Goal: Task Accomplishment & Management: Use online tool/utility

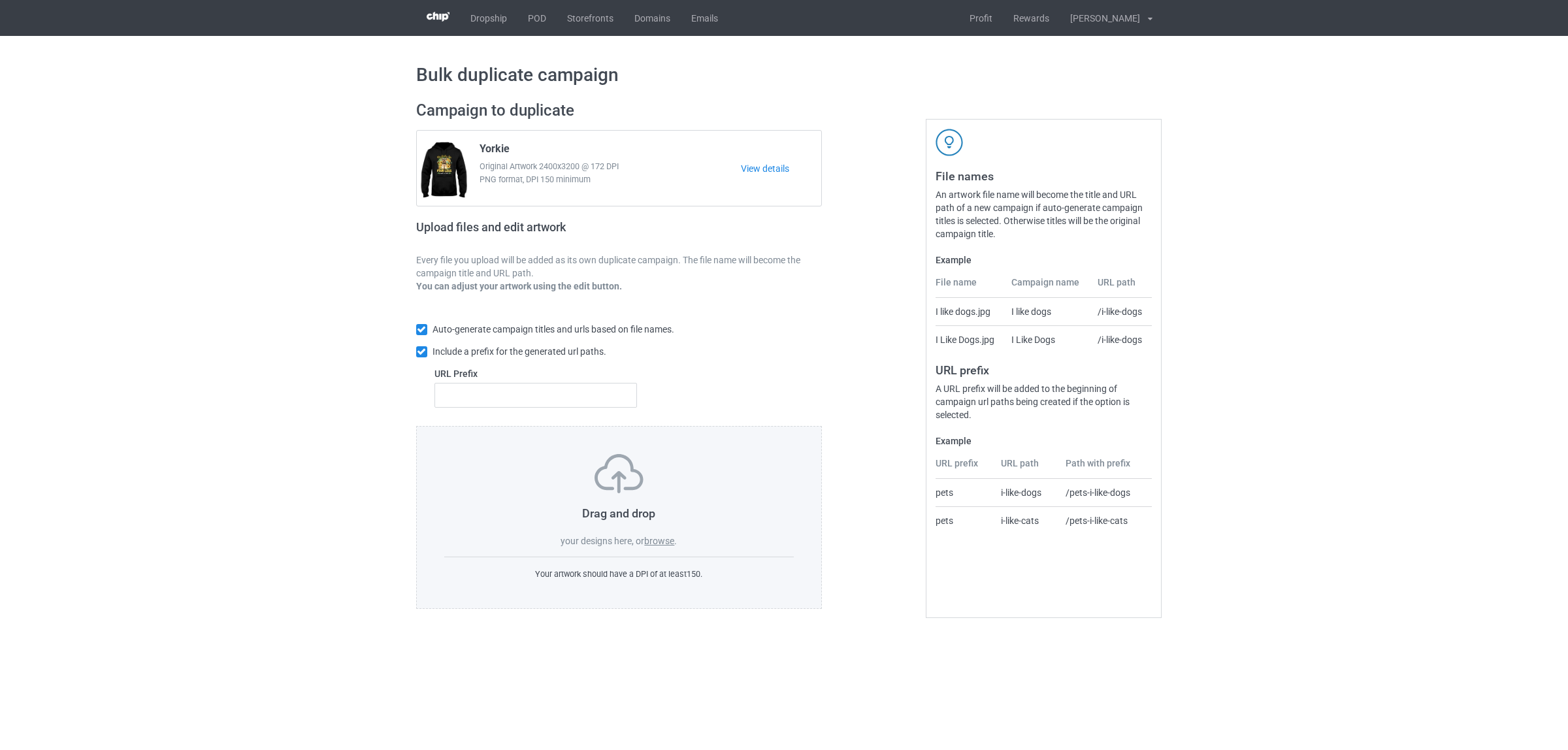
click at [663, 538] on label "browse" at bounding box center [658, 541] width 30 height 10
click at [0, 0] on input "browse" at bounding box center [0, 0] width 0 height 0
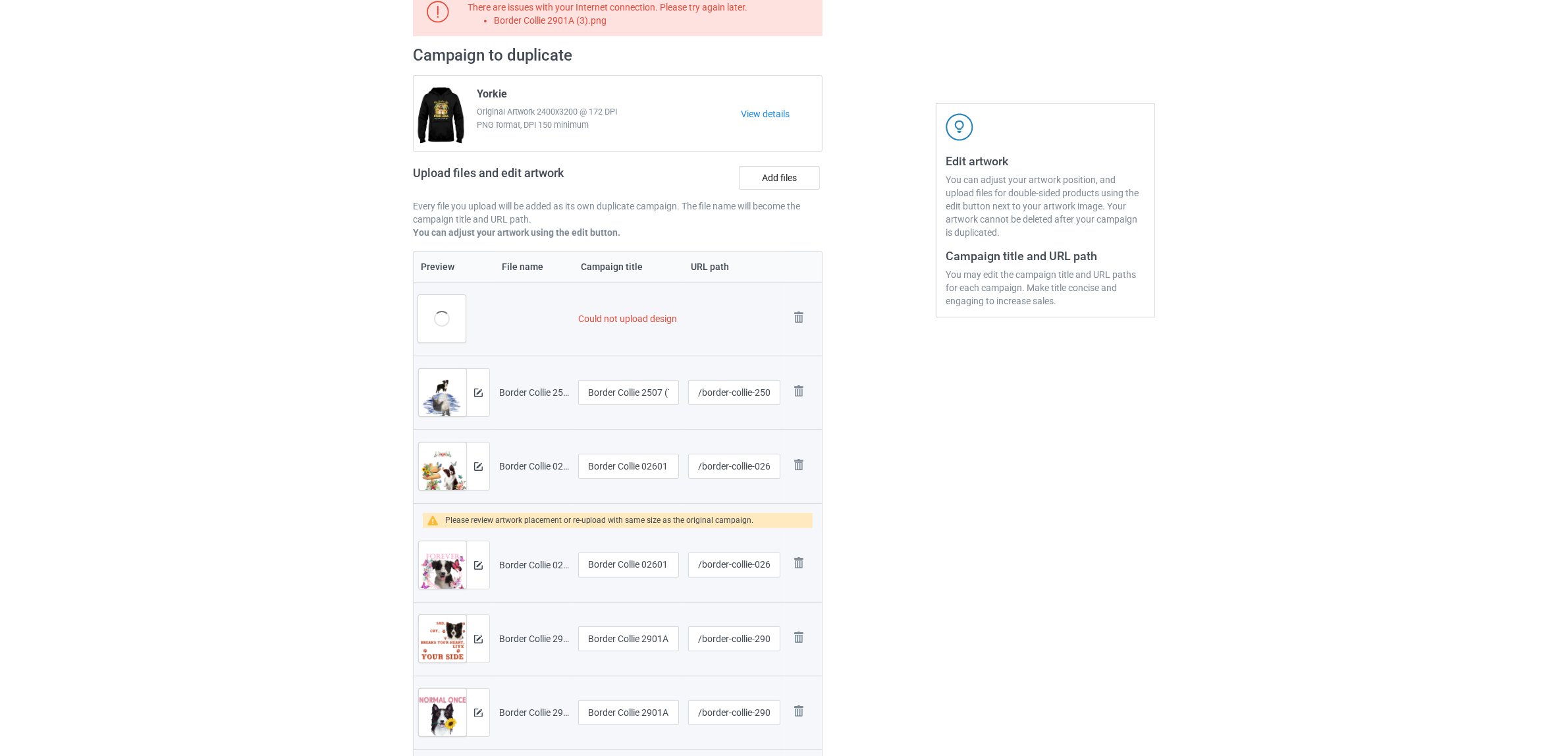
scroll to position [165, 0]
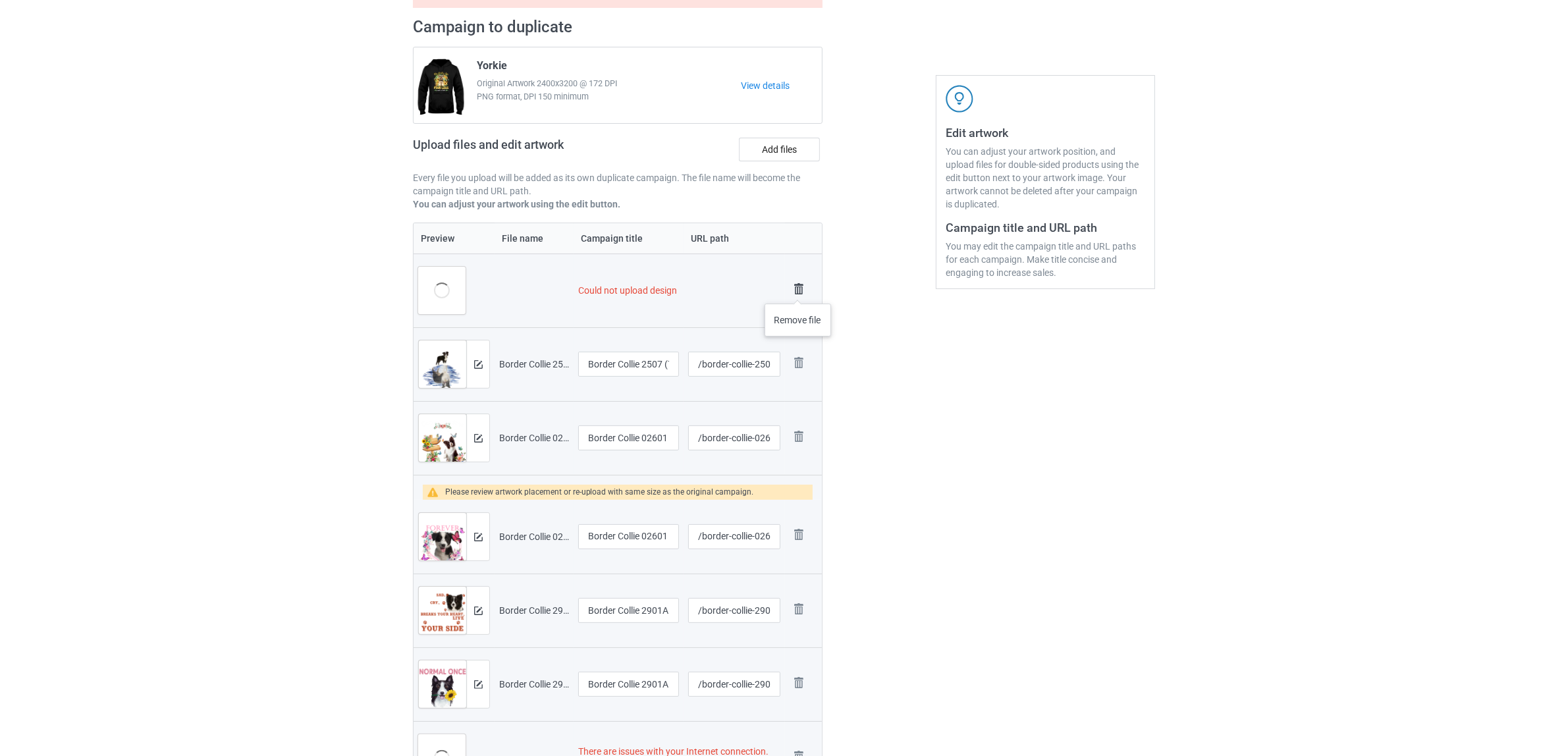
click at [798, 289] on img at bounding box center [799, 289] width 19 height 19
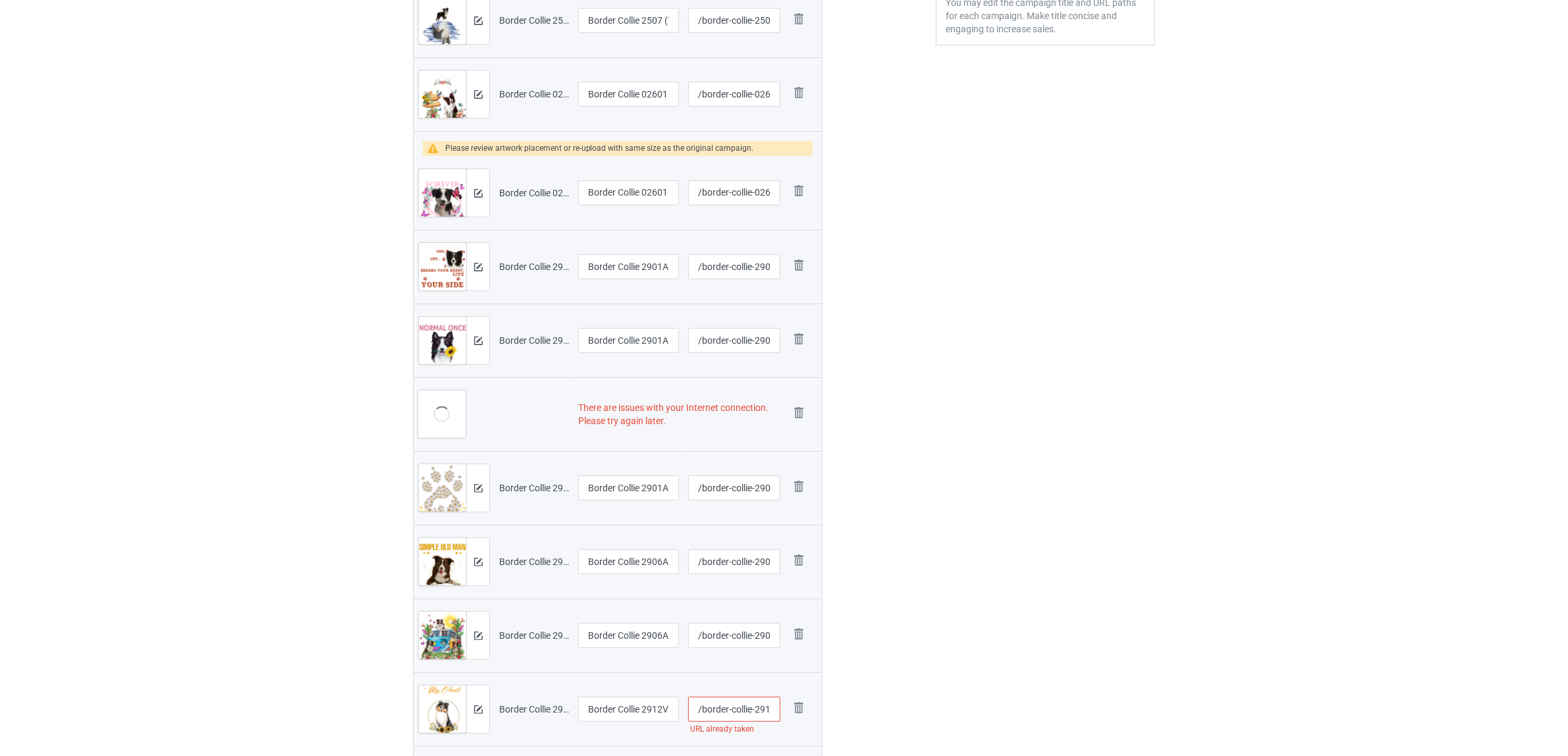
scroll to position [412, 0]
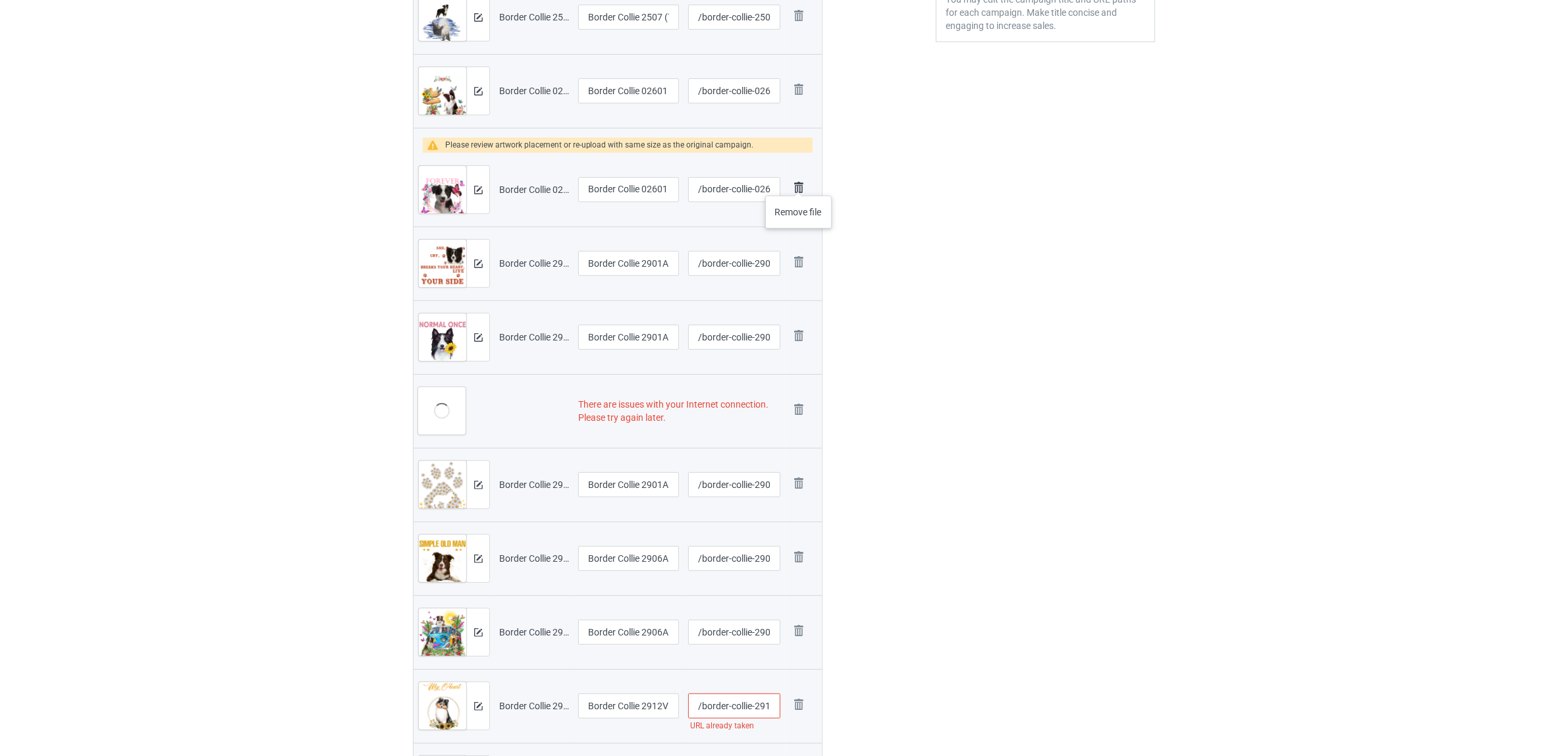
click at [799, 183] on img at bounding box center [799, 188] width 19 height 19
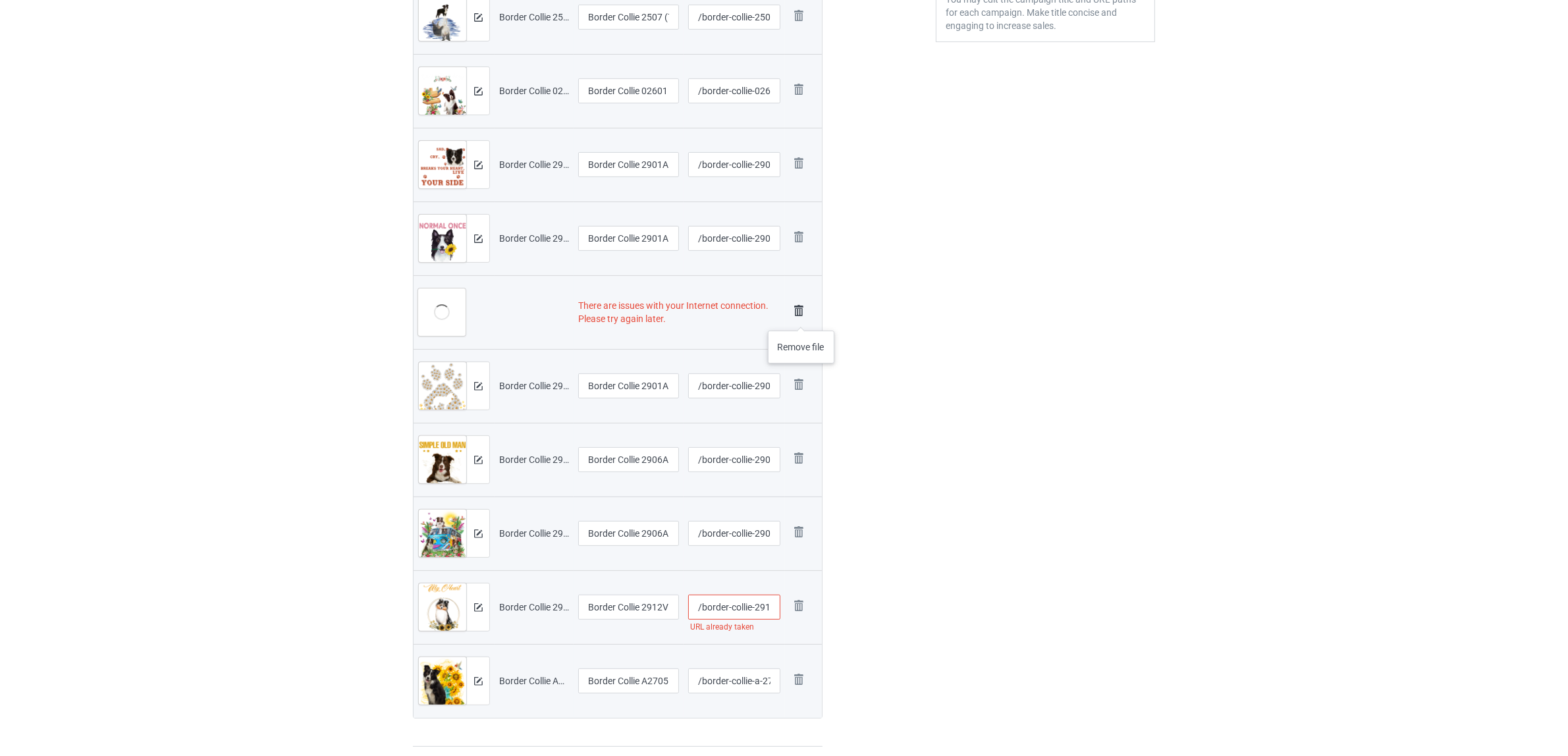
click at [801, 316] on img at bounding box center [799, 310] width 19 height 19
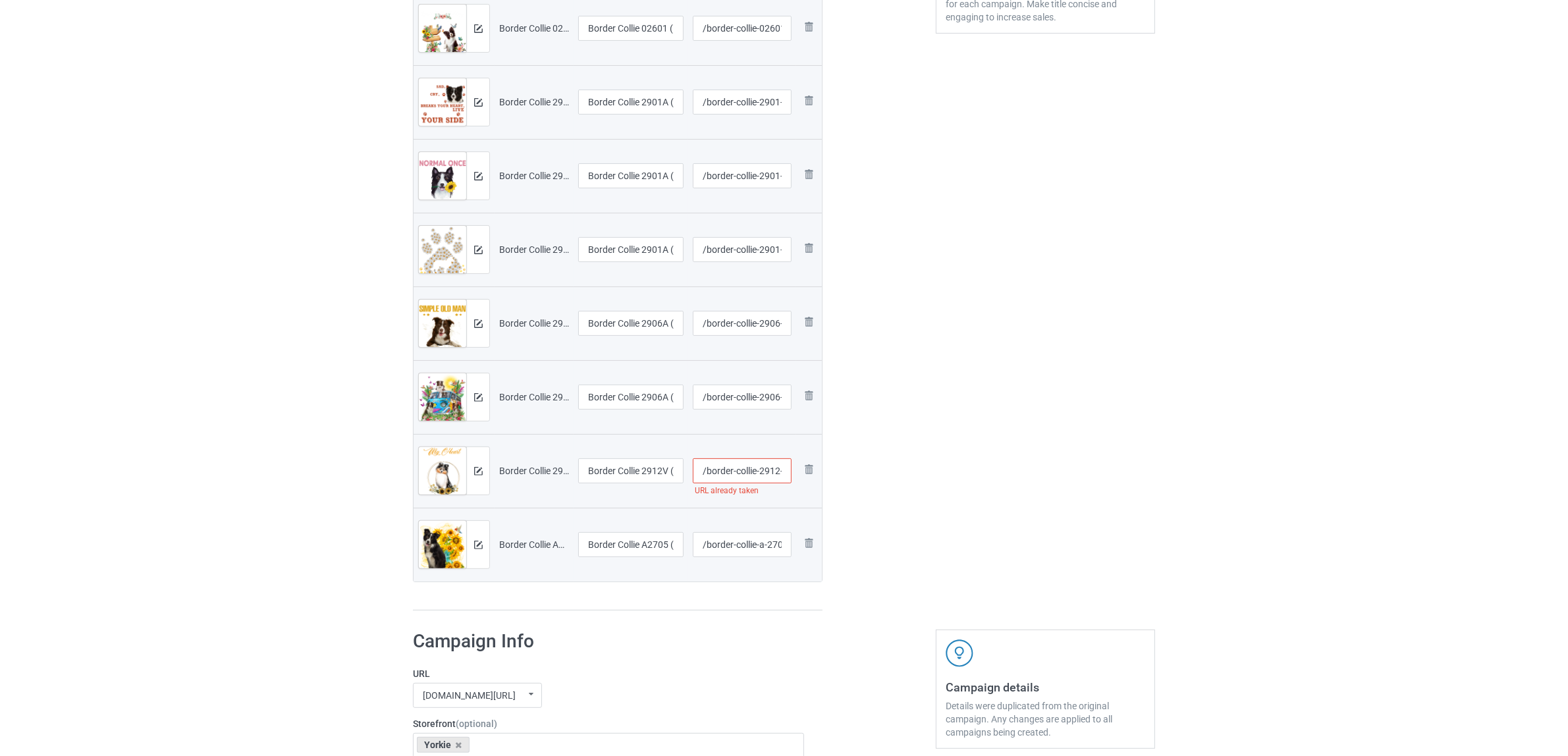
scroll to position [522, 0]
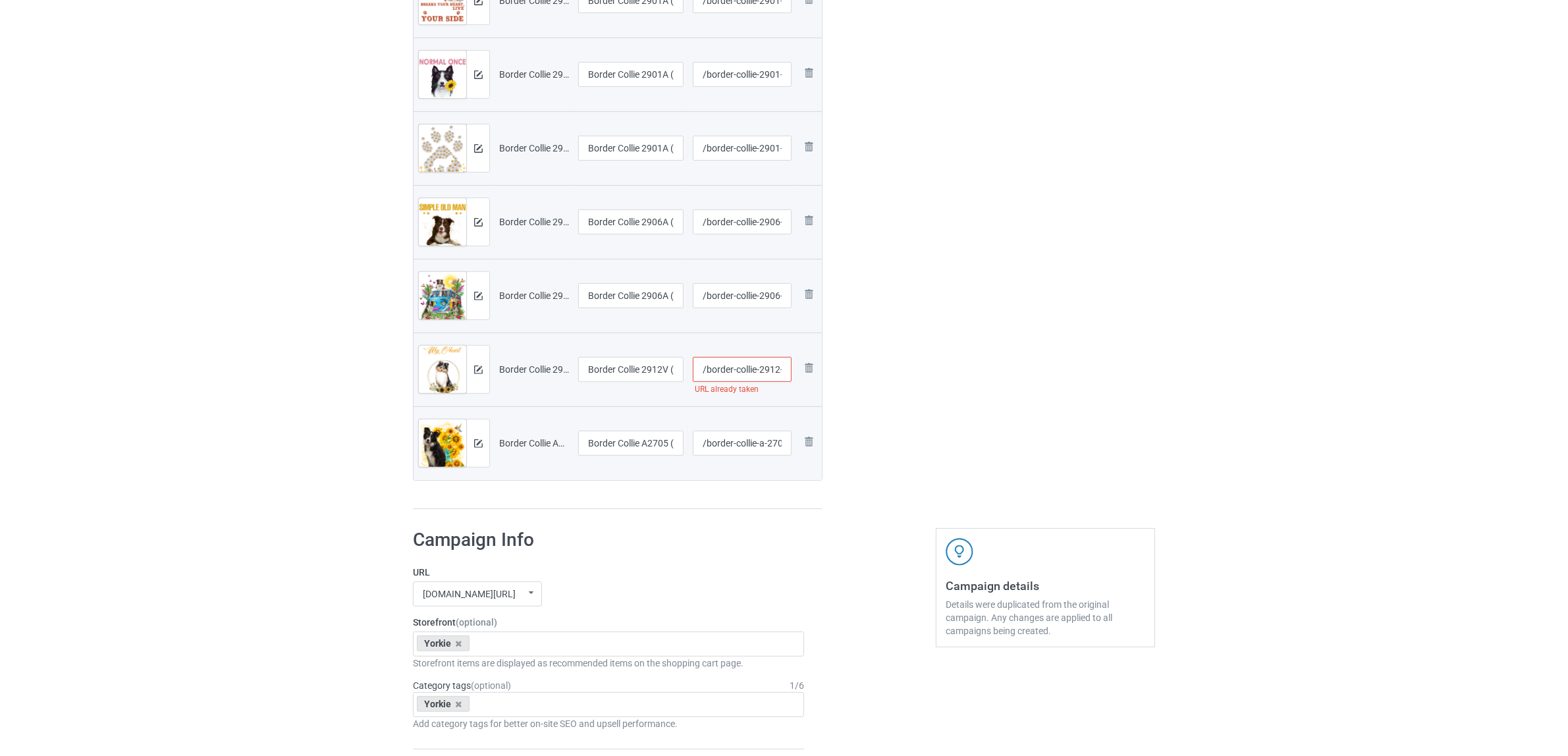
click at [768, 372] on input "/border-collie-2912-v-7" at bounding box center [742, 370] width 99 height 25
click at [773, 370] on input "/border-collie-2912-v-7" at bounding box center [742, 370] width 99 height 25
type input "/border-collie-29a12-v-7"
click at [988, 423] on div "Edit artwork You can adjust your artwork position, and upload files for double-…" at bounding box center [1045, 44] width 238 height 948
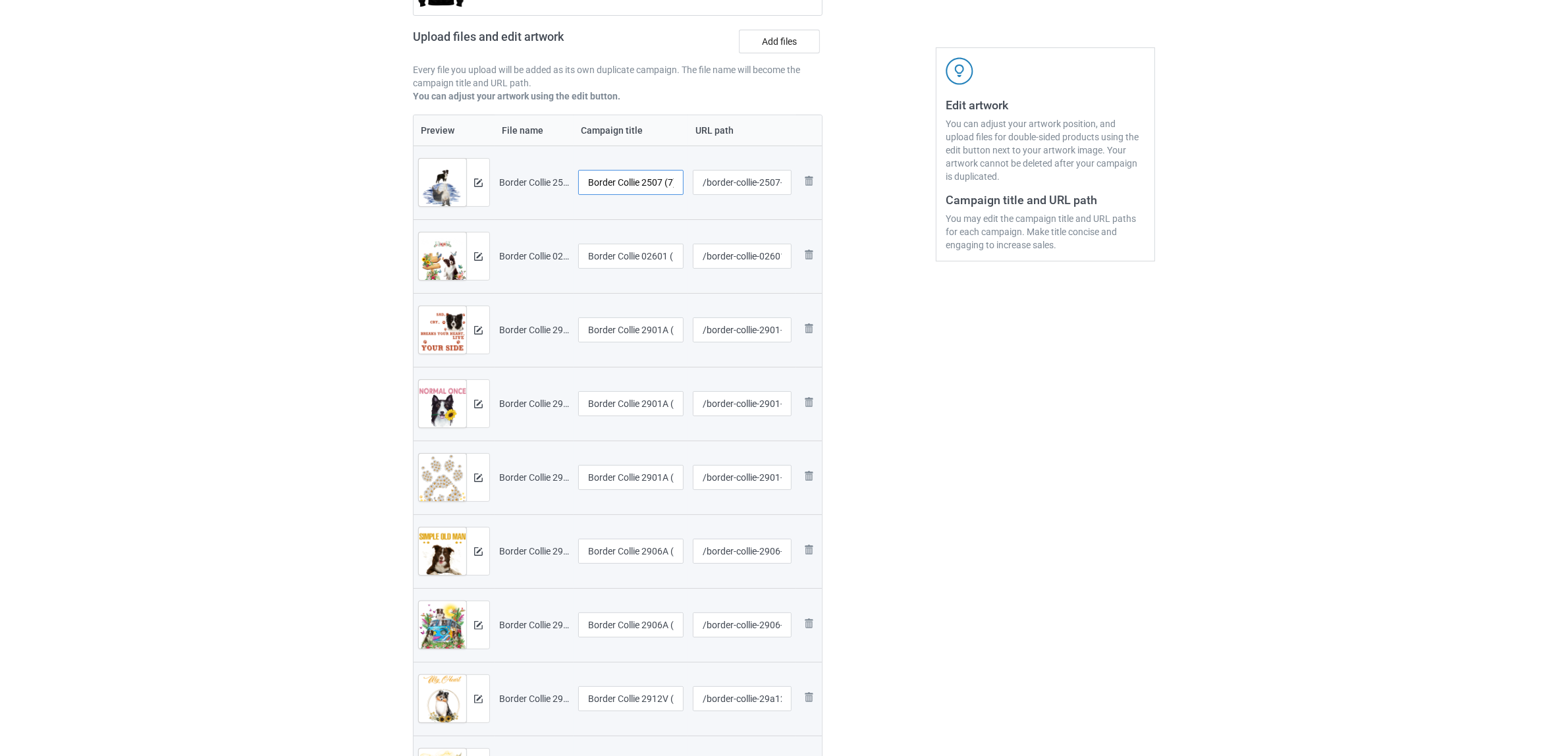
scroll to position [0, 4]
drag, startPoint x: 644, startPoint y: 179, endPoint x: 681, endPoint y: 179, distance: 37.0
click at [681, 179] on input "Border Collie 2507 (7)" at bounding box center [630, 182] width 105 height 25
drag, startPoint x: 662, startPoint y: 181, endPoint x: 533, endPoint y: 169, distance: 129.6
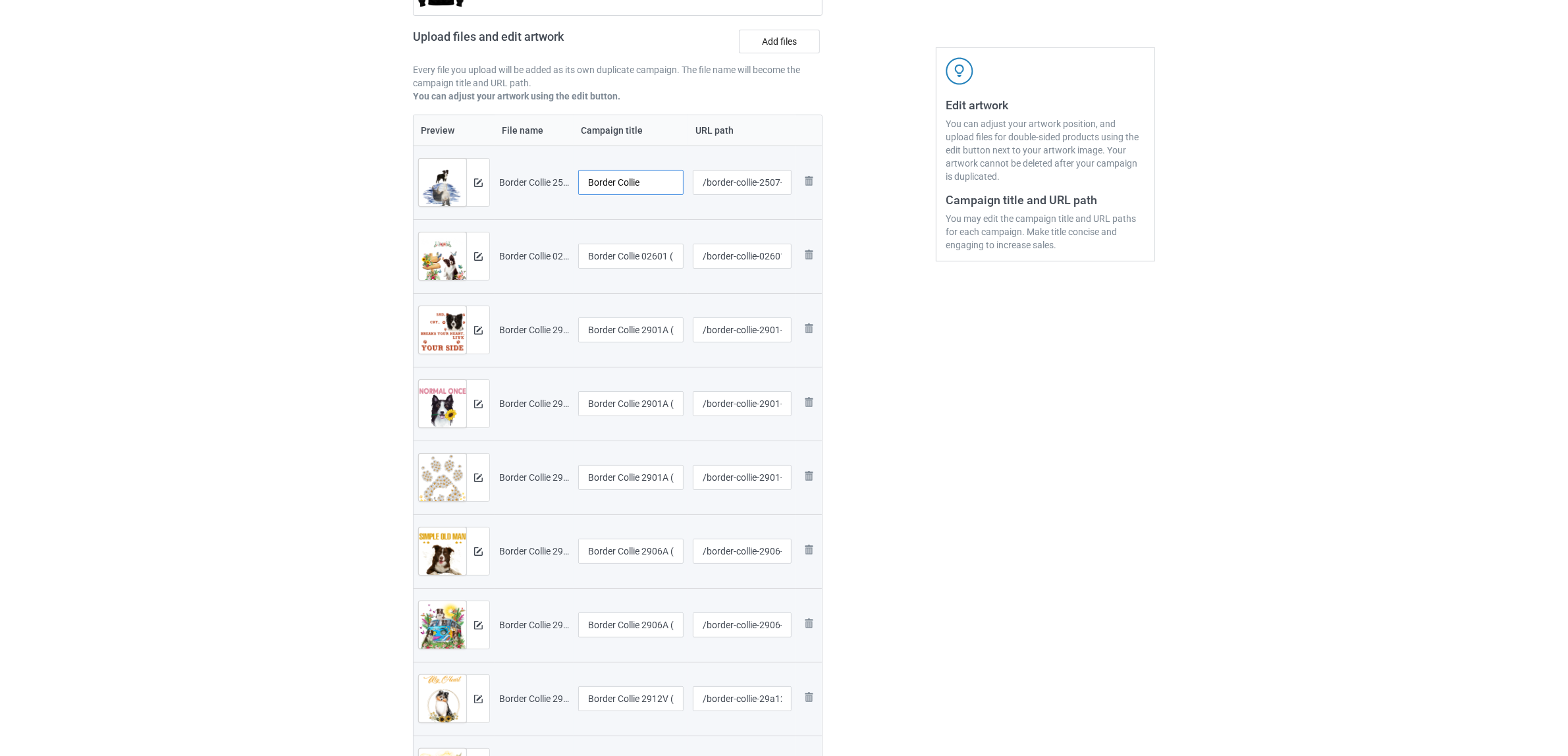
click at [533, 169] on tr "Preview and edit artwork Border Collie 2507 (7).png Border Collie /border-colli…" at bounding box center [618, 182] width 408 height 74
type input "Border Collie"
click at [640, 257] on input "Border Collie 02601 (1)" at bounding box center [630, 256] width 105 height 25
paste input "text"
type input "Border Collie"
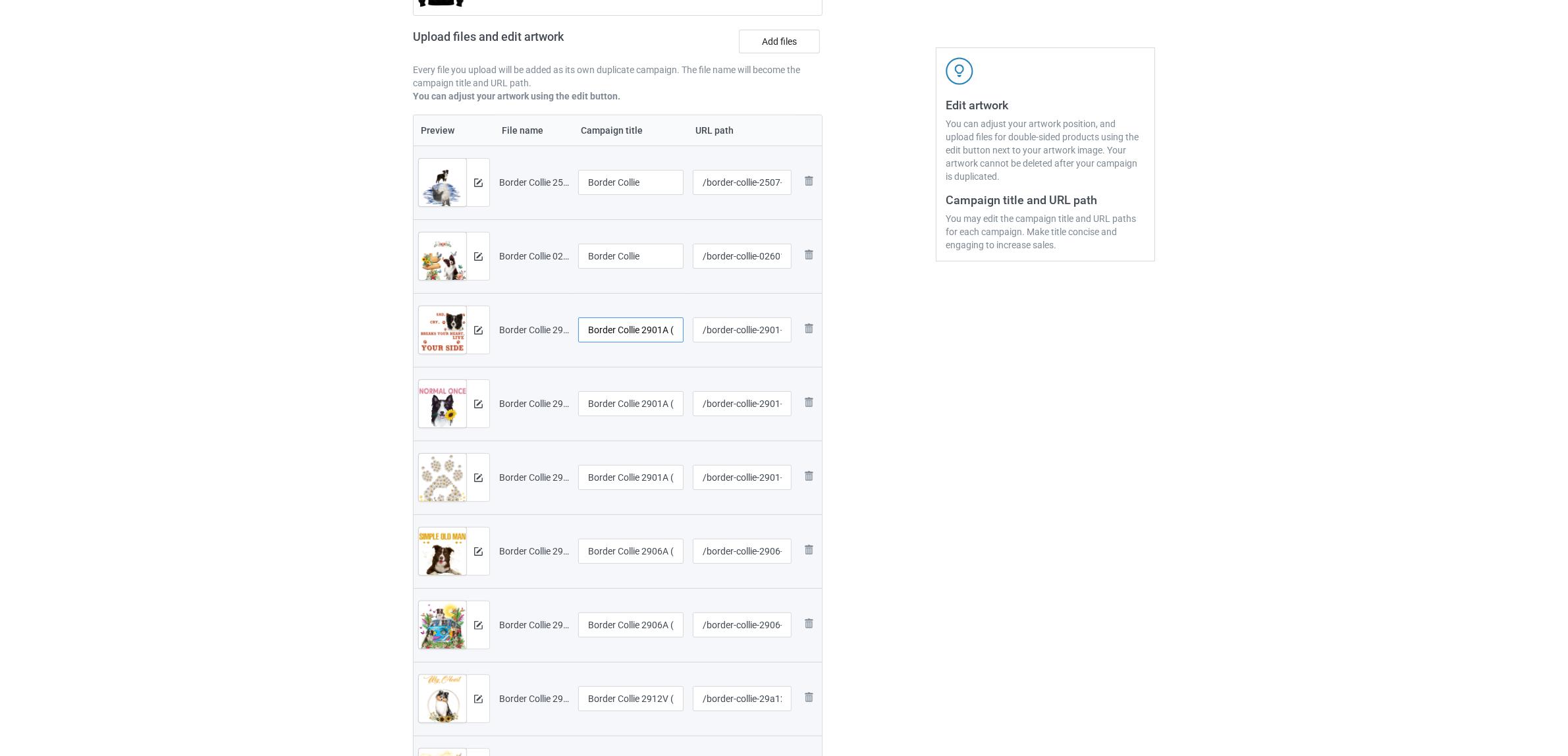
click at [654, 328] on input "Border Collie 2901A (1)" at bounding box center [630, 330] width 105 height 25
paste input "text"
type input "Border Collie"
click at [652, 406] on input "Border Collie 2901A (2)" at bounding box center [630, 403] width 105 height 25
paste input "text"
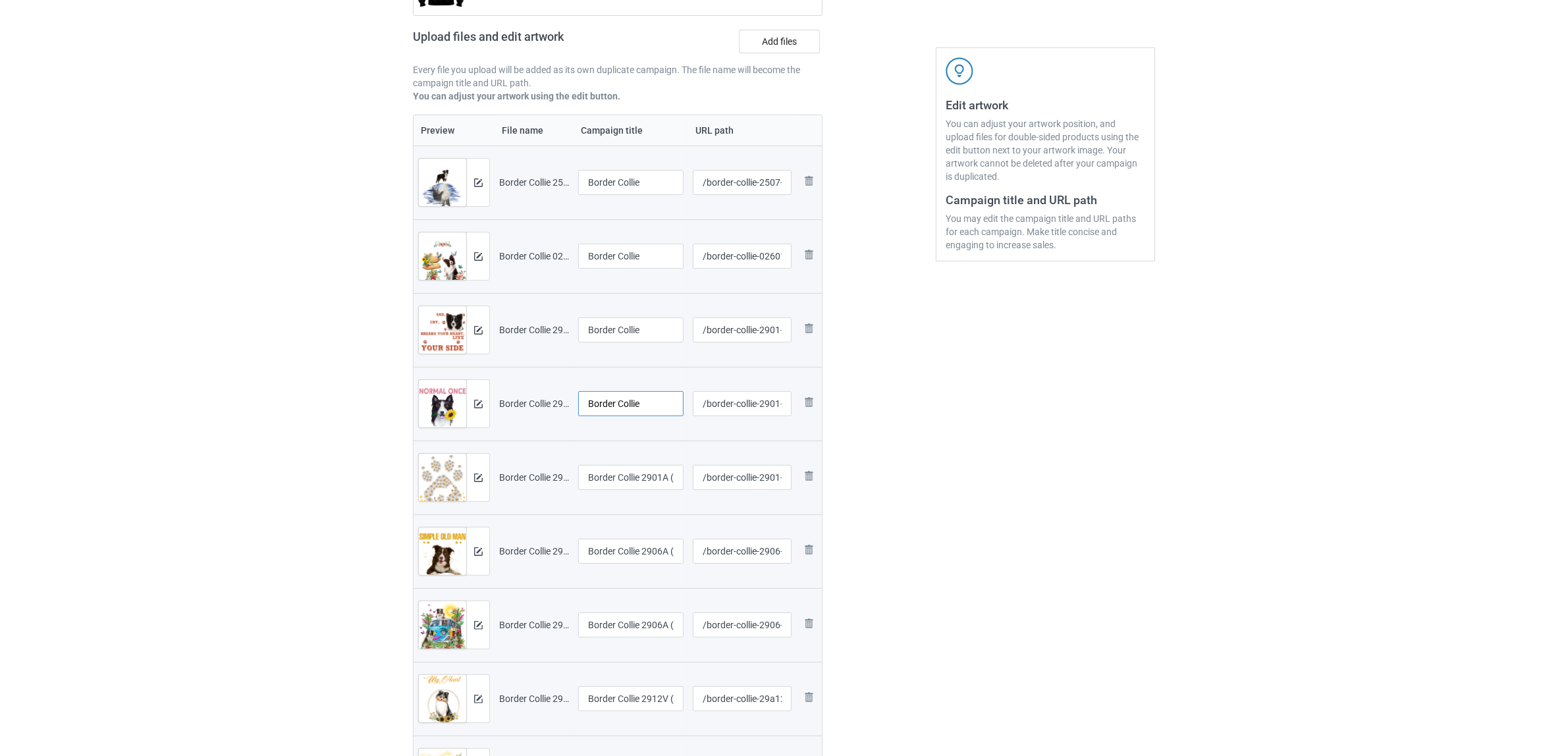
type input "Border Collie"
click at [650, 473] on input "Border Collie 2901A (5)" at bounding box center [630, 477] width 105 height 25
paste input "text"
type input "Border Collie"
click at [643, 543] on input "Border Collie 2906A (1)" at bounding box center [630, 551] width 105 height 25
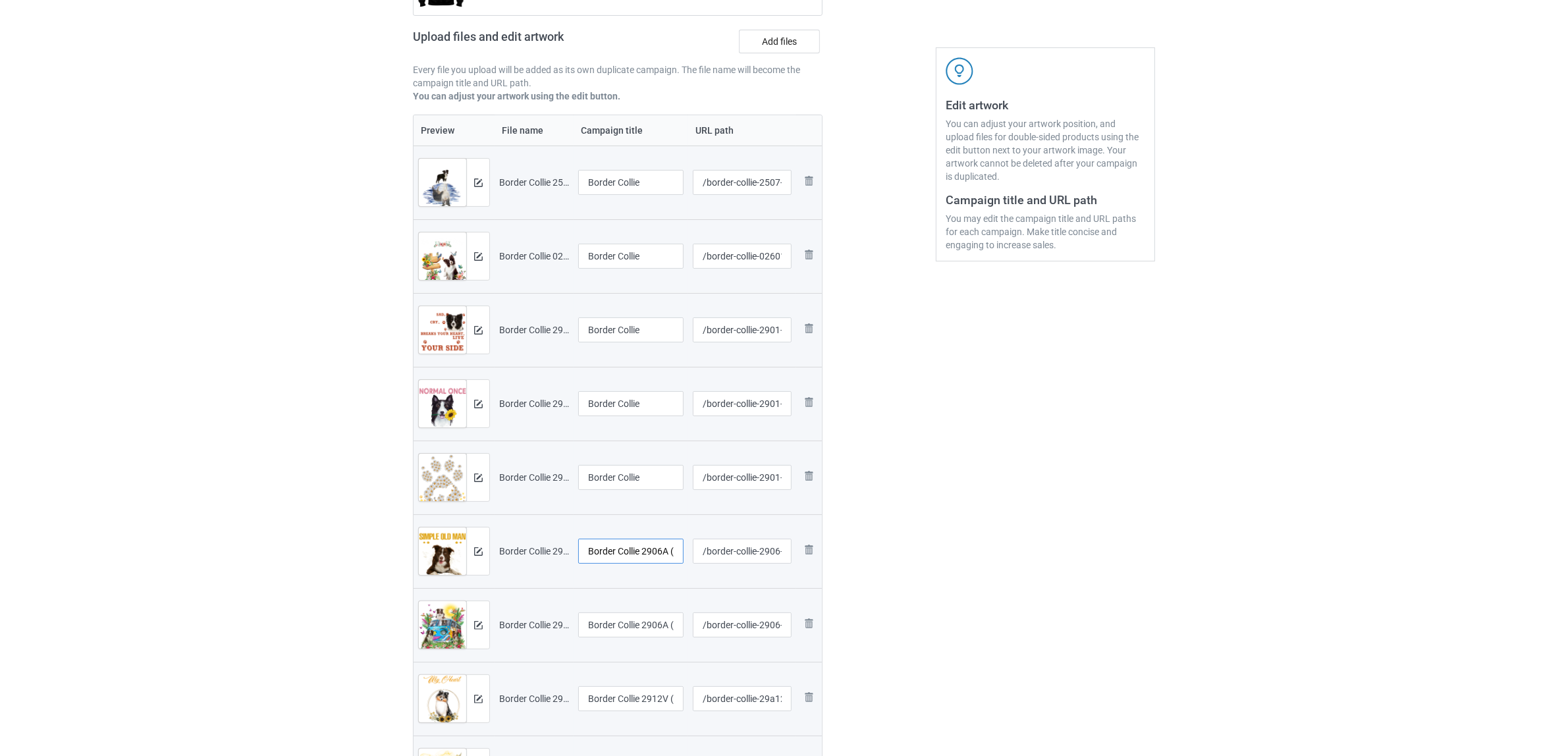
paste input "text"
type input "Border Collie"
click at [632, 635] on input "Border Collie 2906A (2)" at bounding box center [630, 625] width 105 height 25
paste input "text"
type input "Border Collie"
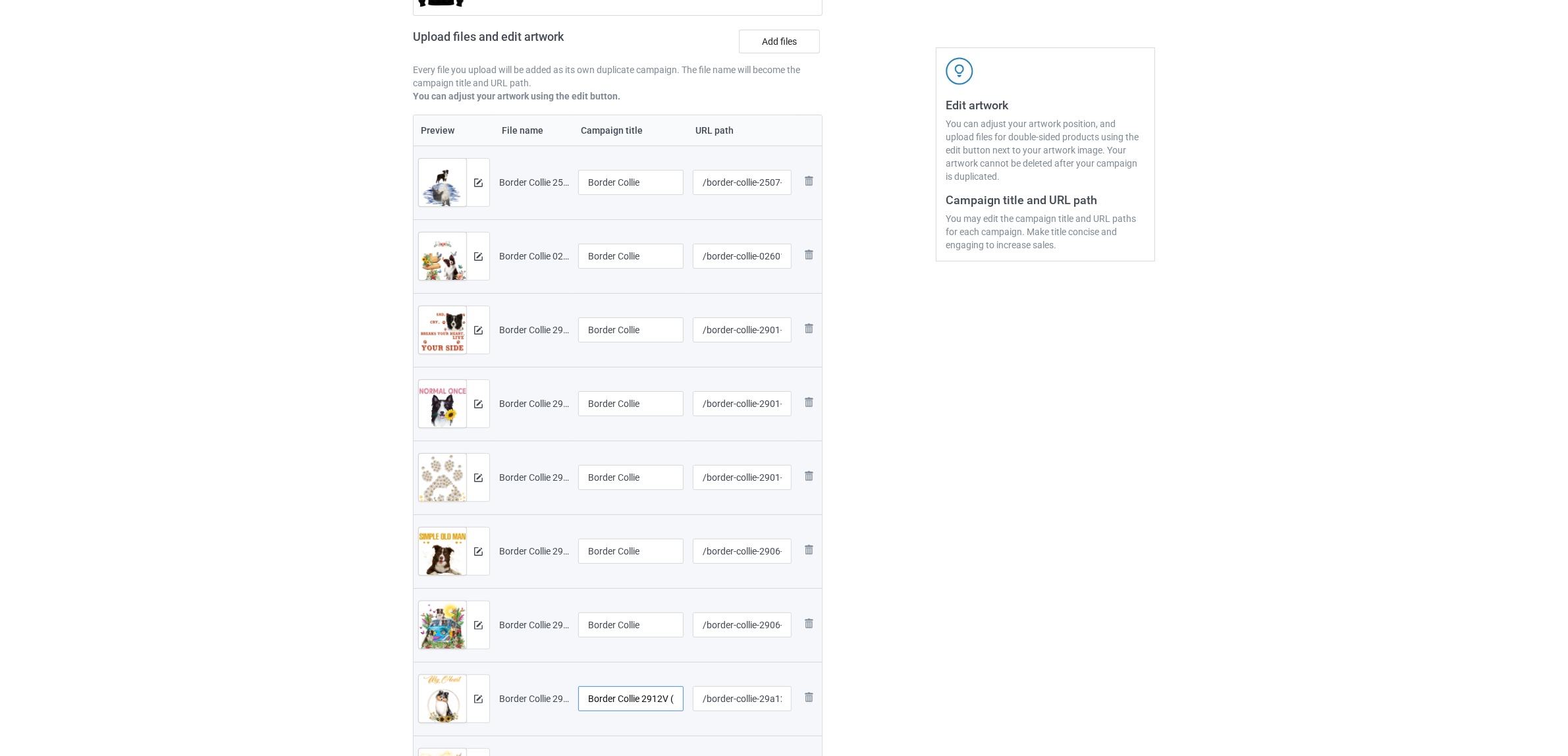
click at [639, 709] on input "Border Collie 2912V (7)" at bounding box center [630, 699] width 105 height 25
paste input "text"
type input "Border Collie"
click at [1065, 667] on div "Edit artwork You can adjust your artwork position, and upload files for double-…" at bounding box center [1045, 374] width 238 height 948
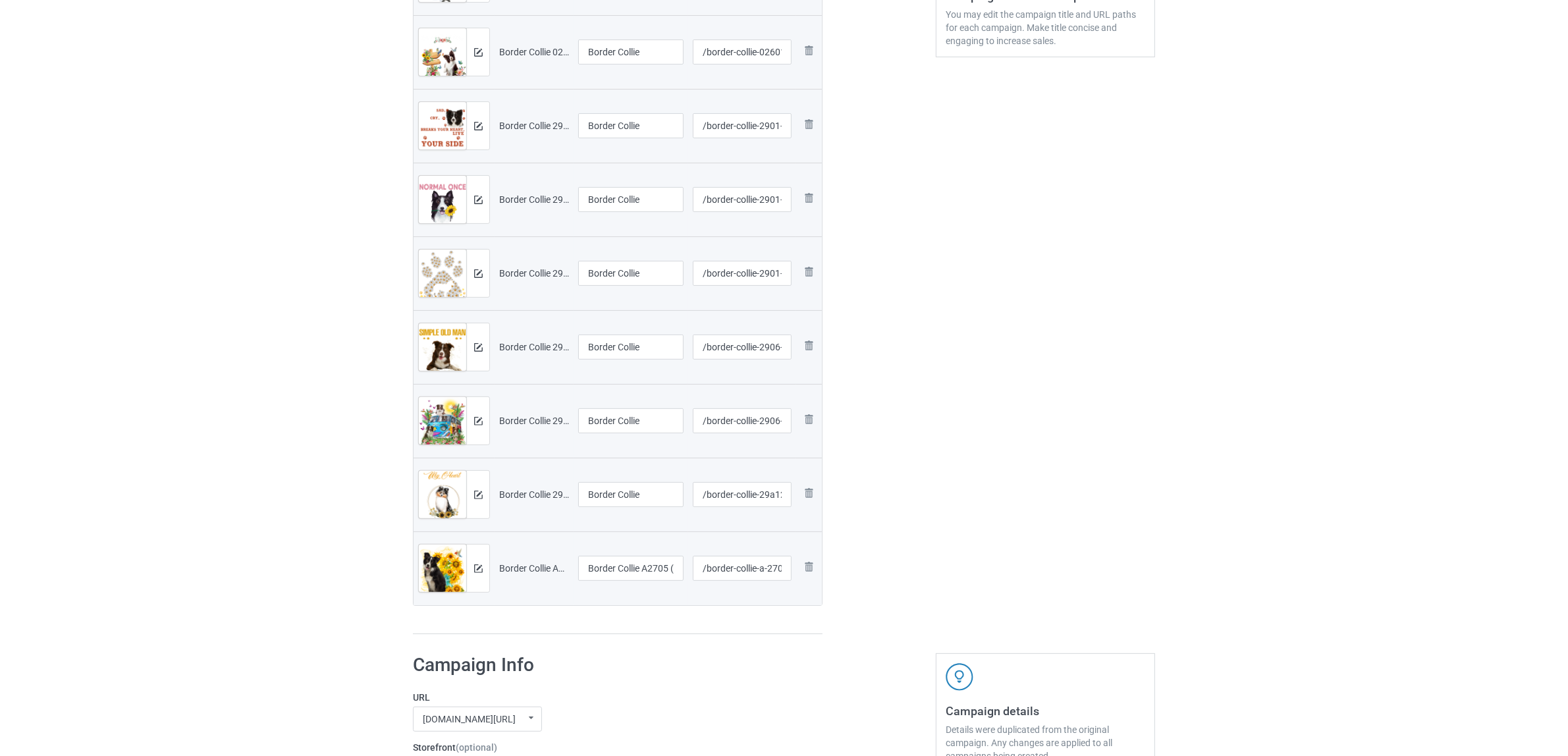
scroll to position [522, 0]
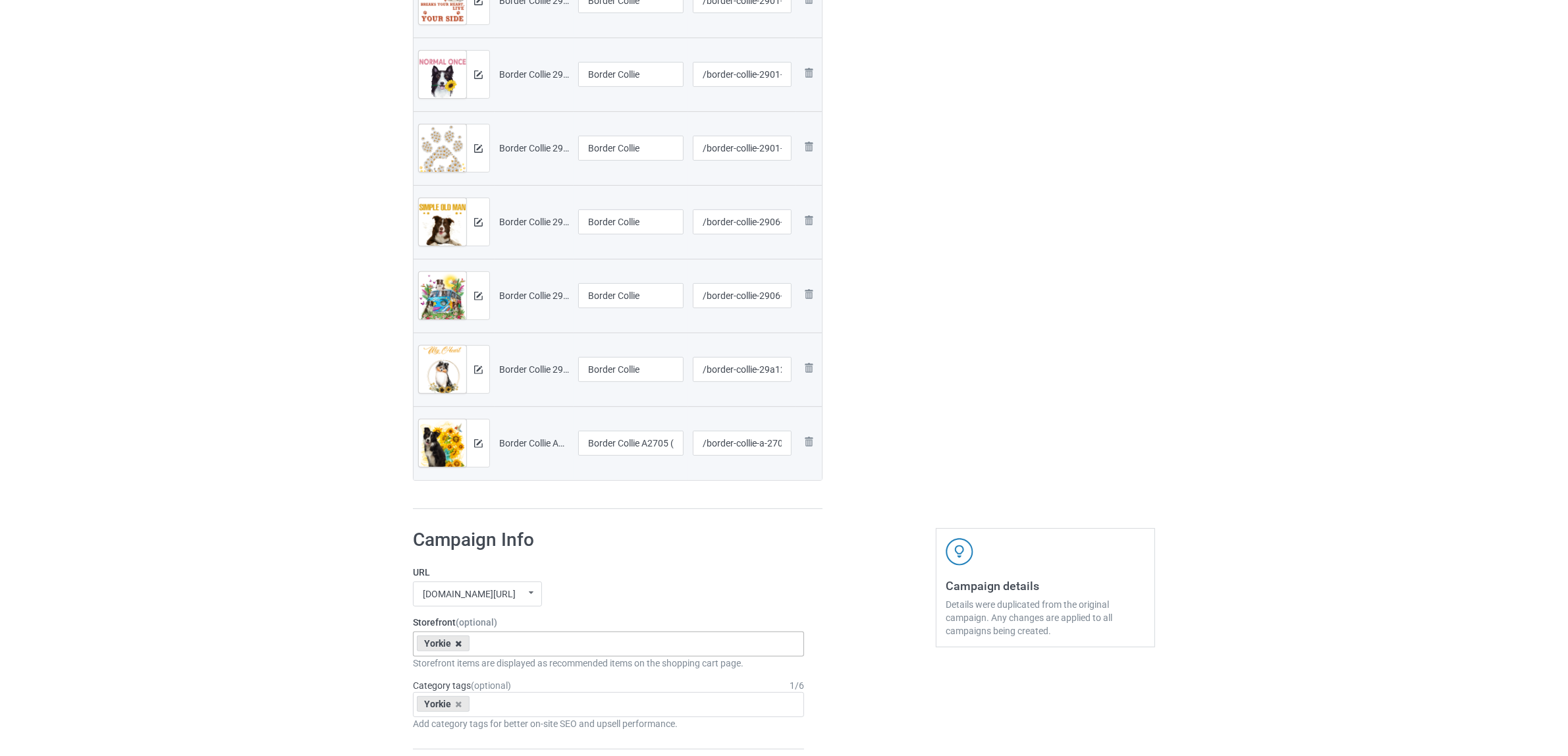
click at [461, 647] on icon at bounding box center [459, 644] width 6 height 9
paste input "Border Collie"
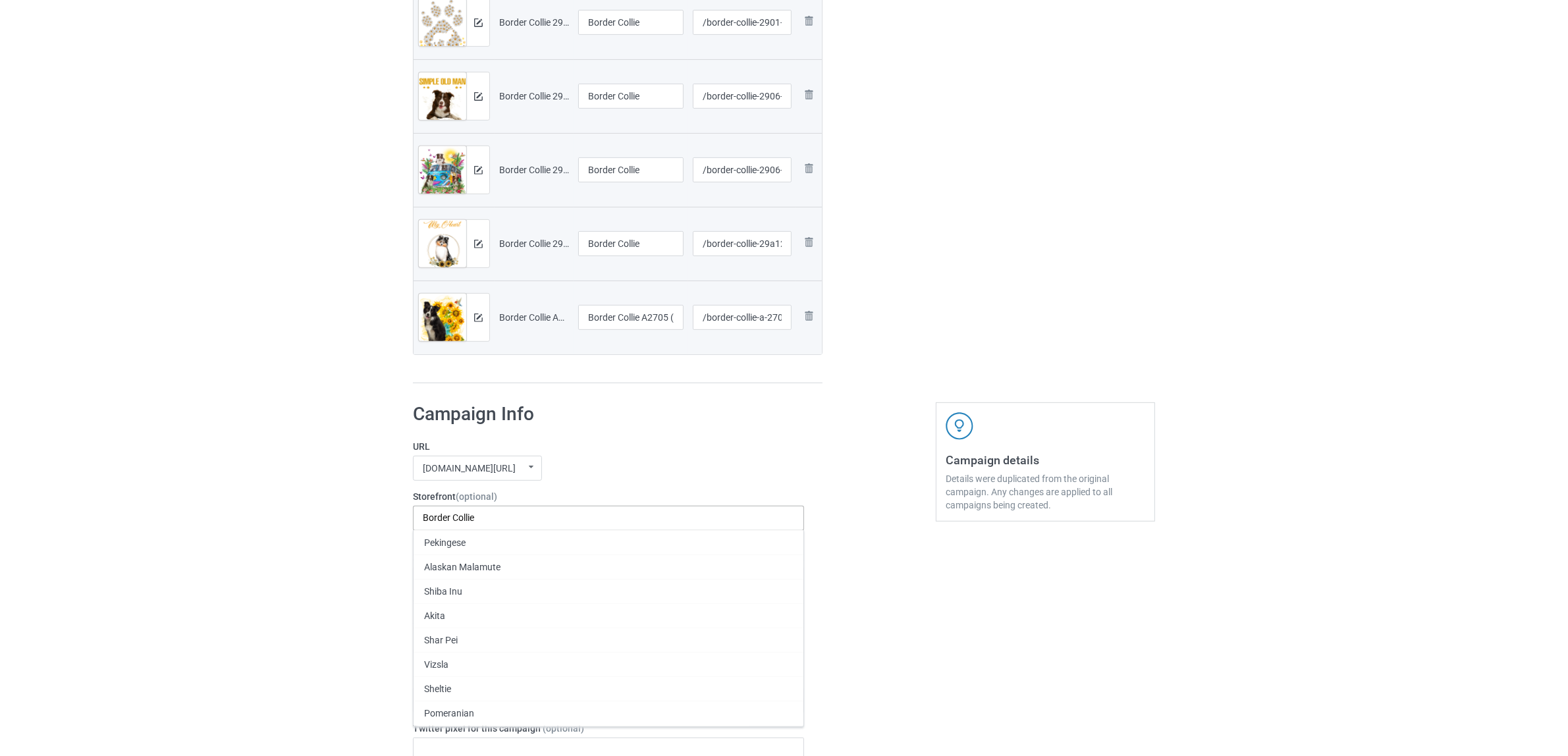
scroll to position [769, 0]
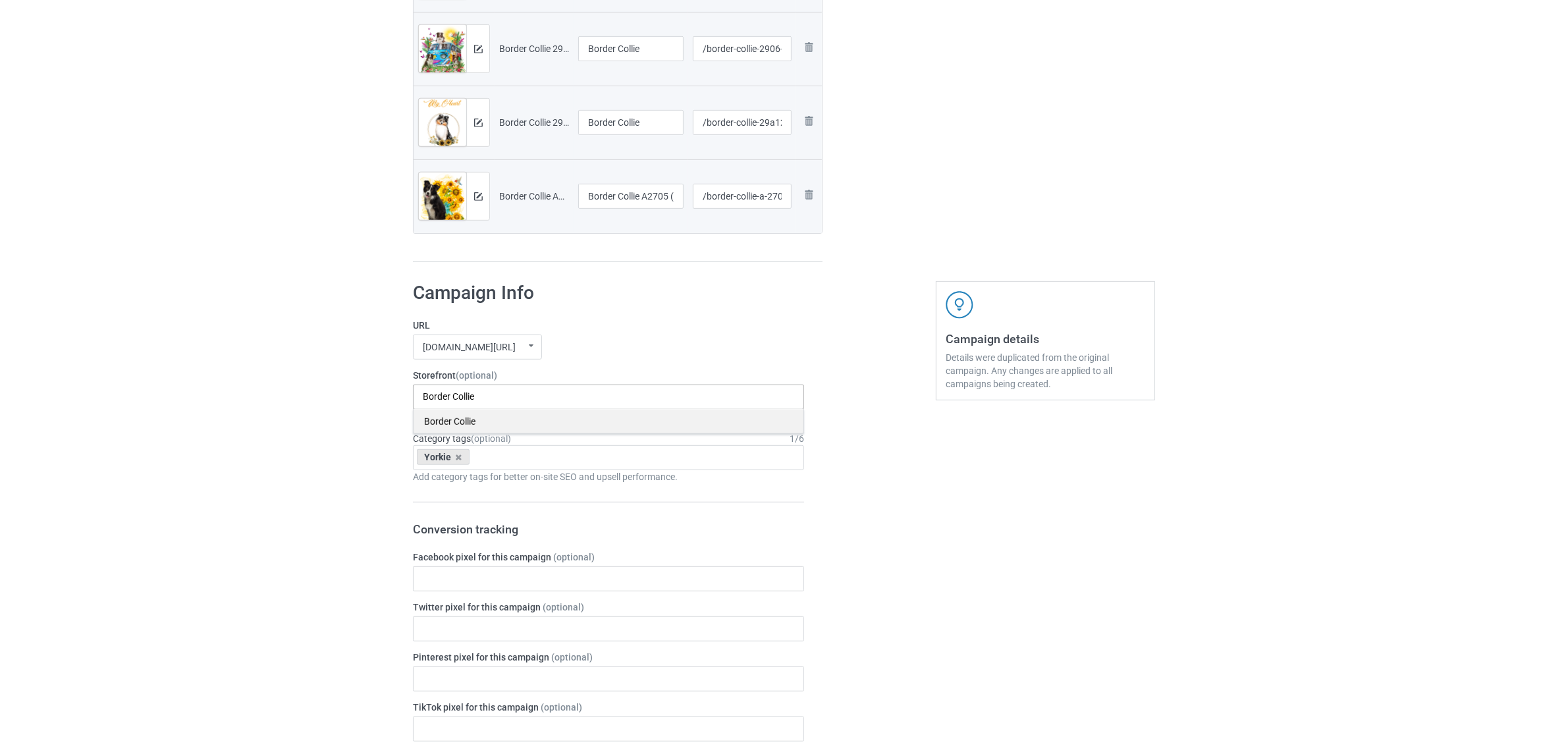
type input "Border Collie"
click at [457, 427] on div "Border Collie" at bounding box center [609, 421] width 390 height 24
click at [463, 458] on div "Yorkie" at bounding box center [443, 458] width 53 height 16
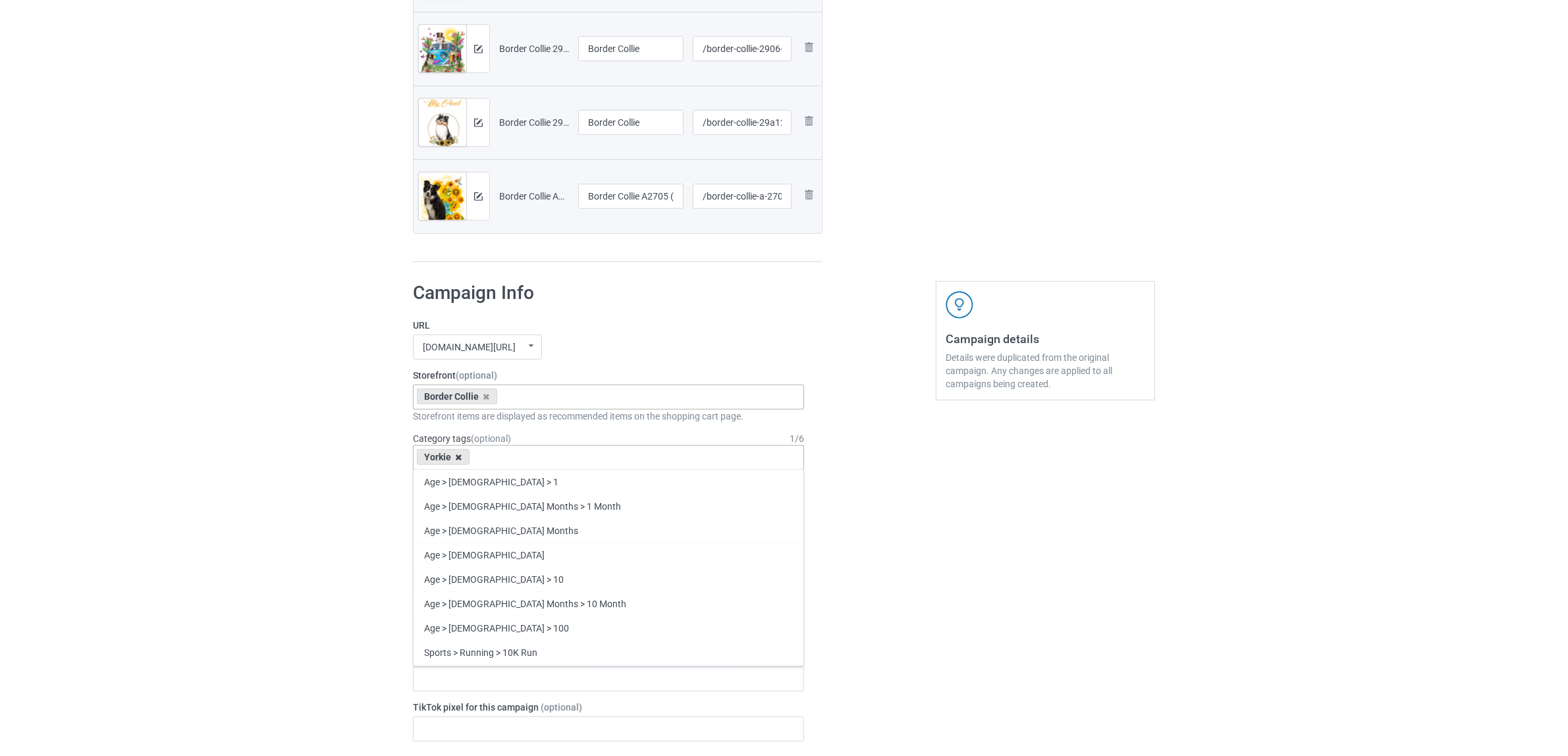
click at [459, 460] on icon at bounding box center [459, 458] width 6 height 9
paste input "Border Collie"
type input "Border Collie"
click at [453, 485] on div "Border Collie" at bounding box center [609, 482] width 390 height 24
click at [284, 467] on div "Bulk duplicate campaign Campaign to duplicate Yorkie Original Artwork 2400x3200…" at bounding box center [784, 382] width 1568 height 2231
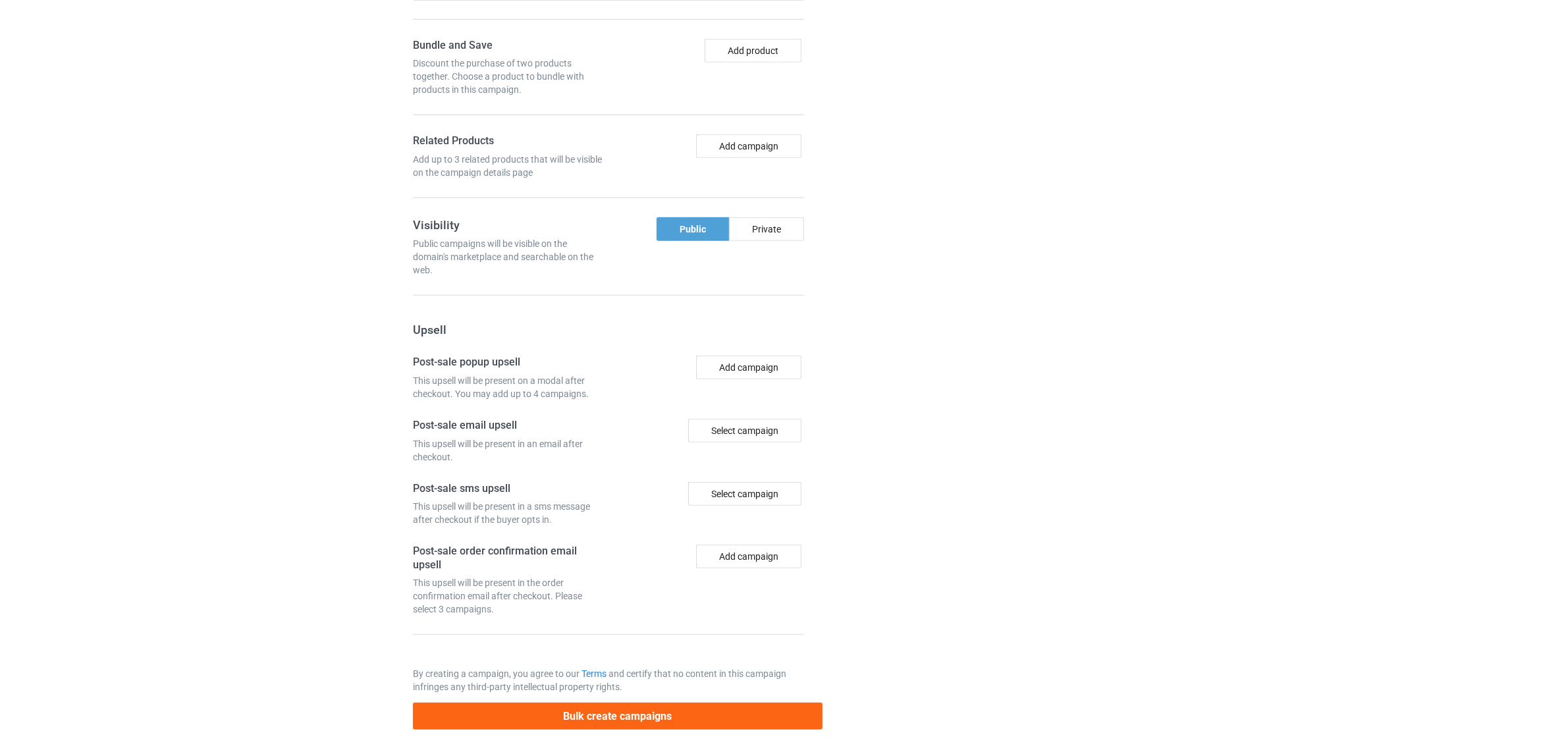
scroll to position [1516, 0]
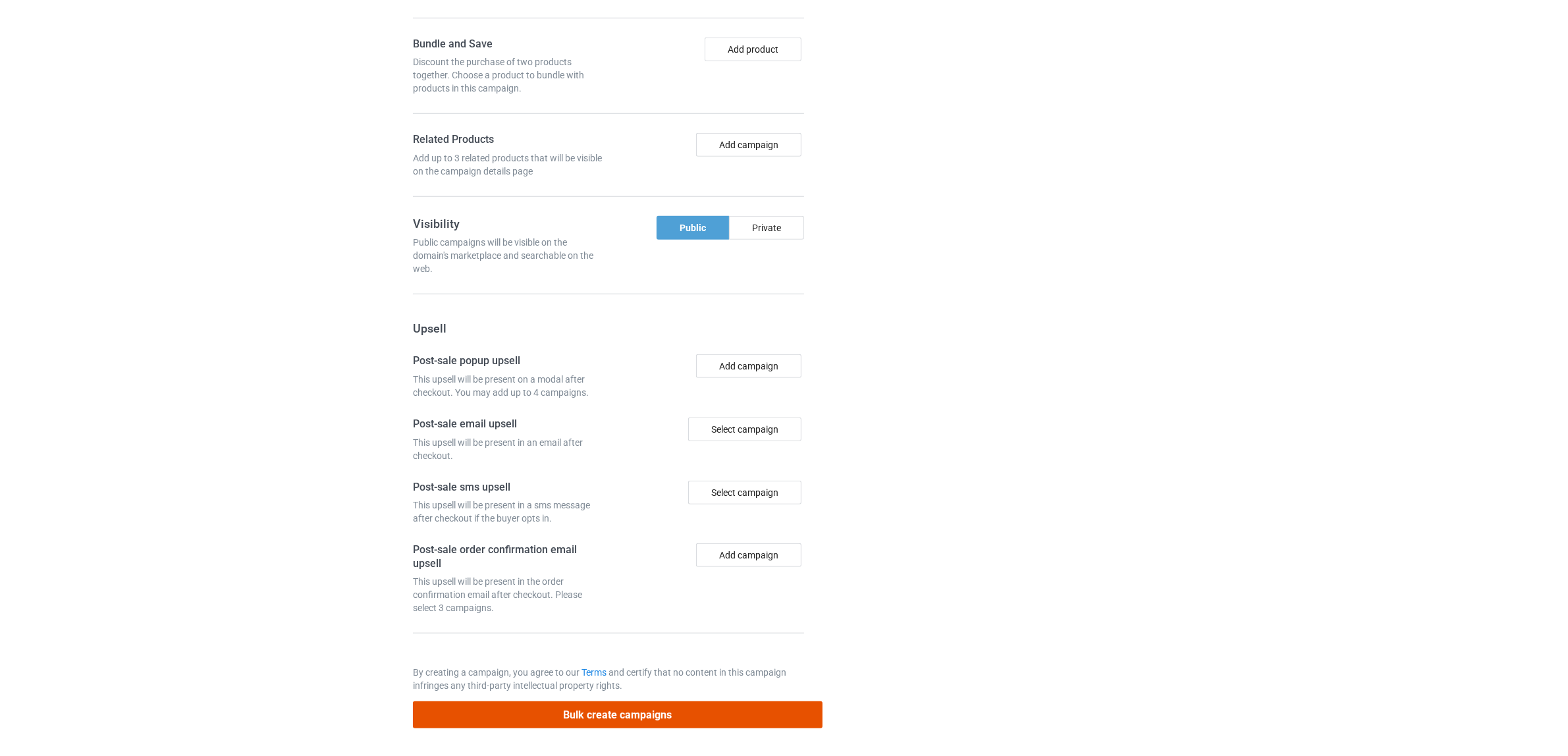
click at [648, 719] on button "Bulk create campaigns" at bounding box center [618, 715] width 410 height 27
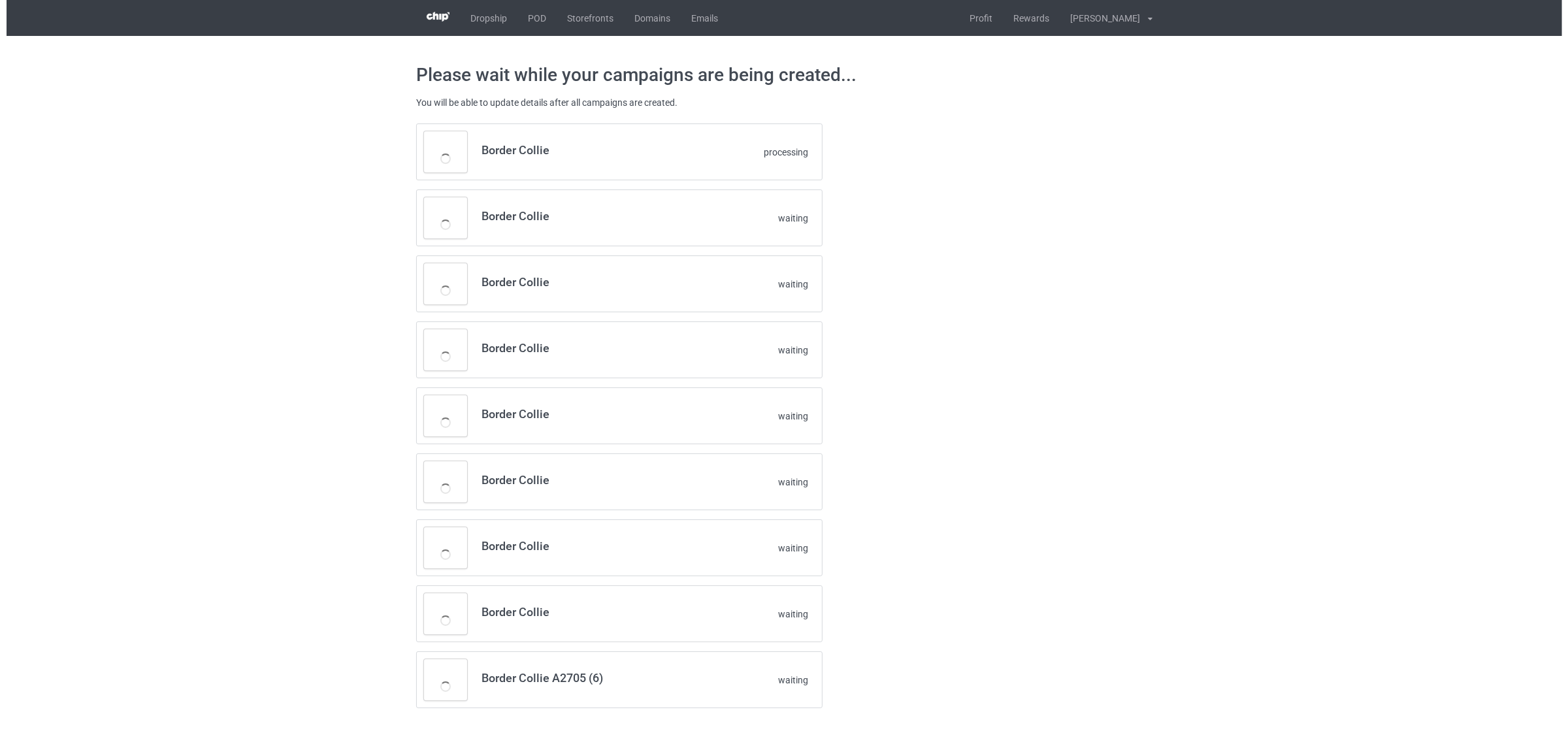
scroll to position [0, 0]
